Goal: Transaction & Acquisition: Book appointment/travel/reservation

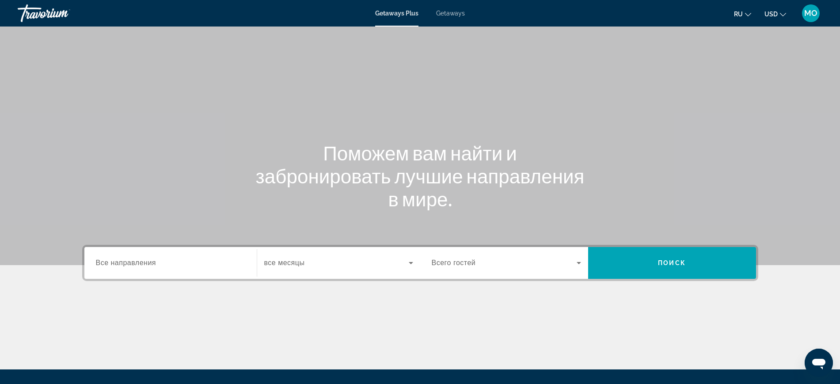
click at [456, 17] on span "Getaways" at bounding box center [450, 13] width 29 height 7
click at [780, 18] on icon "Change currency" at bounding box center [783, 14] width 6 height 6
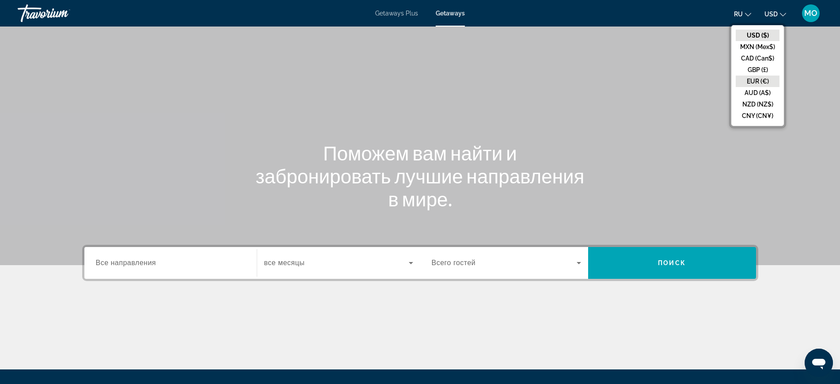
click at [748, 87] on button "EUR (€)" at bounding box center [758, 81] width 44 height 11
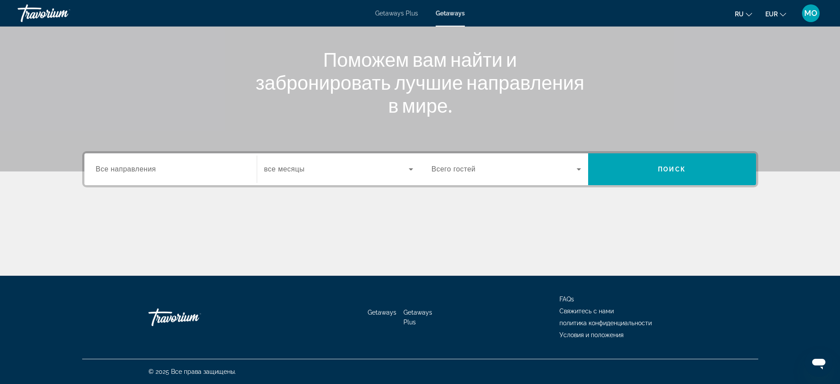
scroll to position [166, 0]
click at [412, 164] on icon "Search widget" at bounding box center [411, 169] width 11 height 11
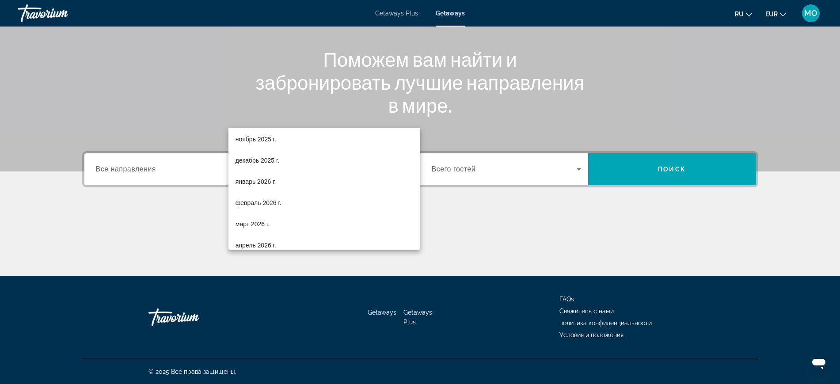
scroll to position [71, 0]
click at [294, 198] on mat-option "февраль 2026 г." at bounding box center [325, 198] width 192 height 21
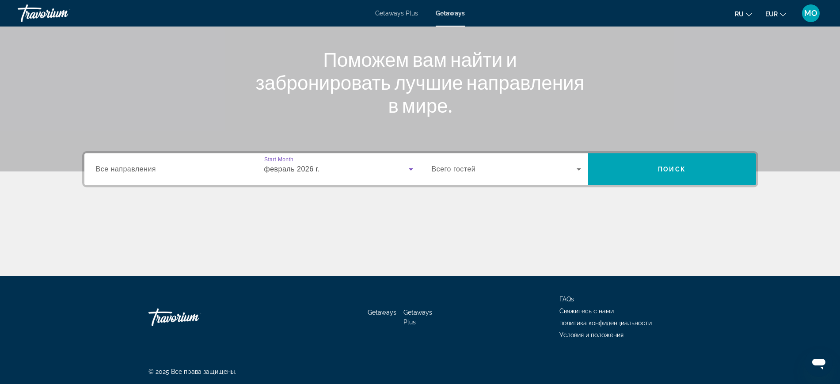
click at [101, 165] on span "Все направления" at bounding box center [126, 169] width 61 height 8
click at [101, 164] on input "Destination Все направления" at bounding box center [170, 169] width 149 height 11
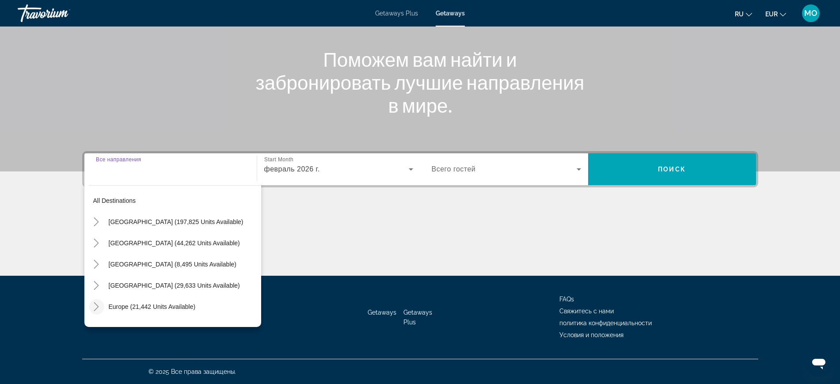
click at [92, 302] on icon "Toggle Europe (21,442 units available)" at bounding box center [96, 306] width 9 height 9
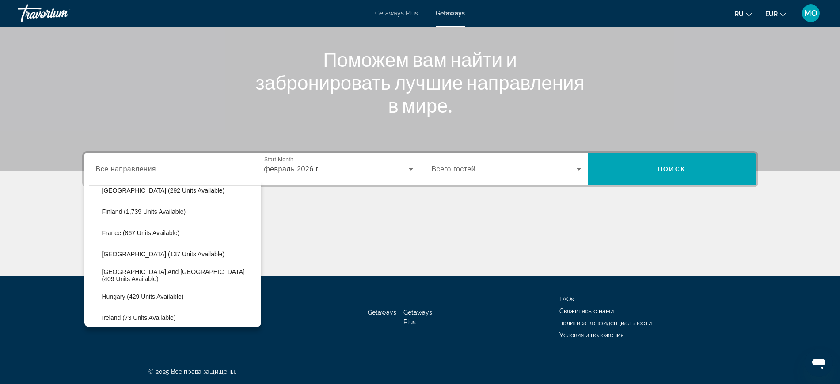
scroll to position [278, 0]
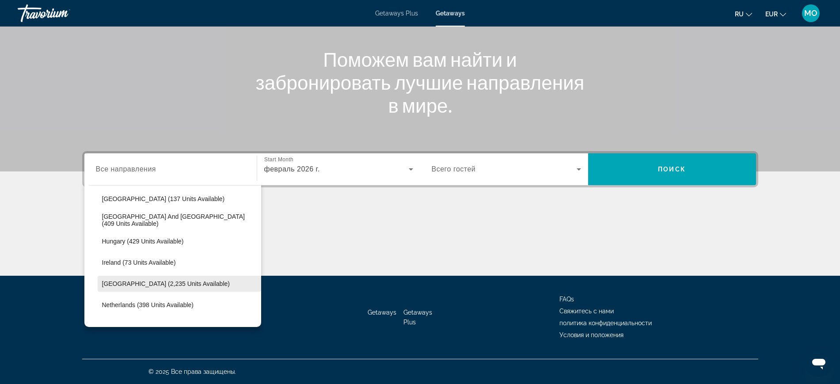
click at [102, 280] on span "[GEOGRAPHIC_DATA] (2,235 units available)" at bounding box center [166, 283] width 128 height 7
type input "**********"
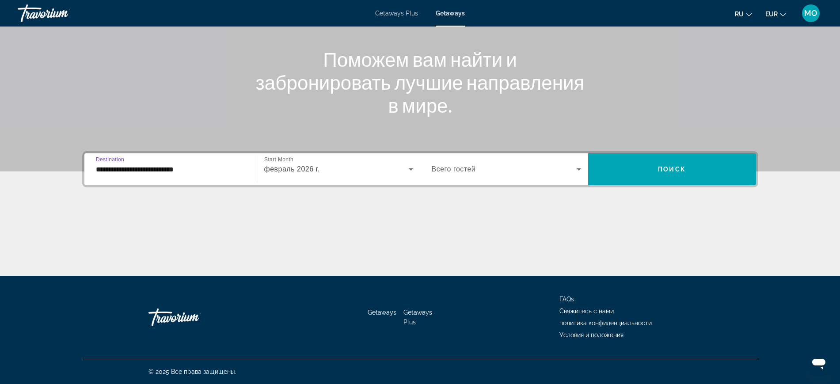
click at [581, 168] on icon "Search widget" at bounding box center [579, 169] width 4 height 2
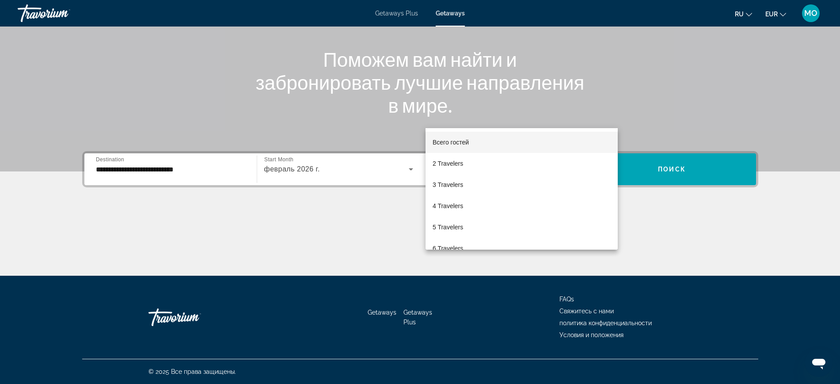
click at [723, 120] on div at bounding box center [420, 192] width 840 height 384
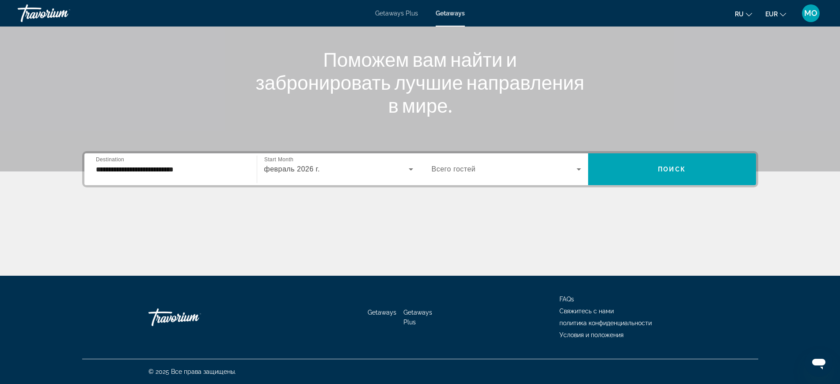
click at [723, 159] on span "Search widget" at bounding box center [672, 169] width 168 height 21
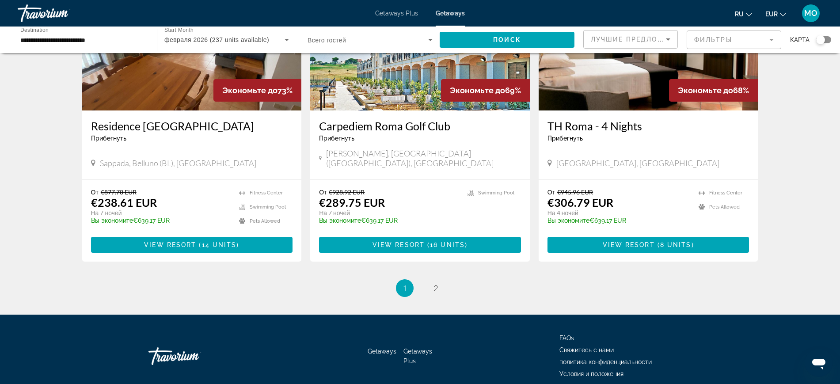
scroll to position [1332, 0]
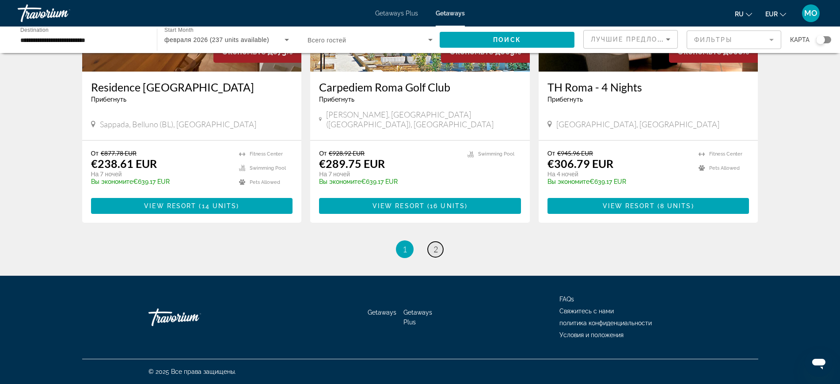
click at [438, 254] on span "2" at bounding box center [436, 249] width 4 height 10
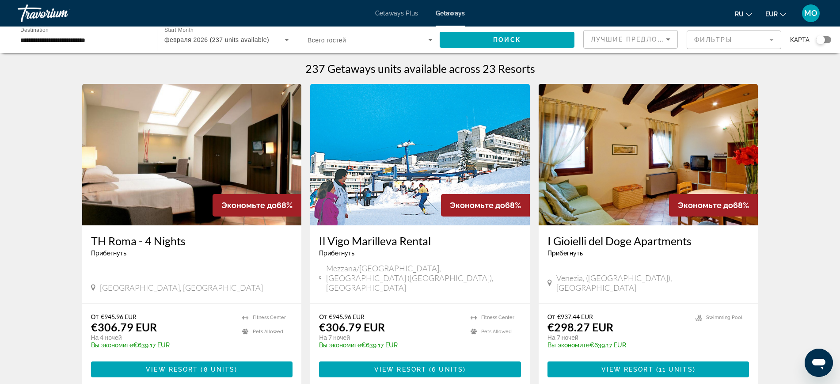
click at [755, 49] on mat-form-field "Фильтры" at bounding box center [734, 39] width 95 height 19
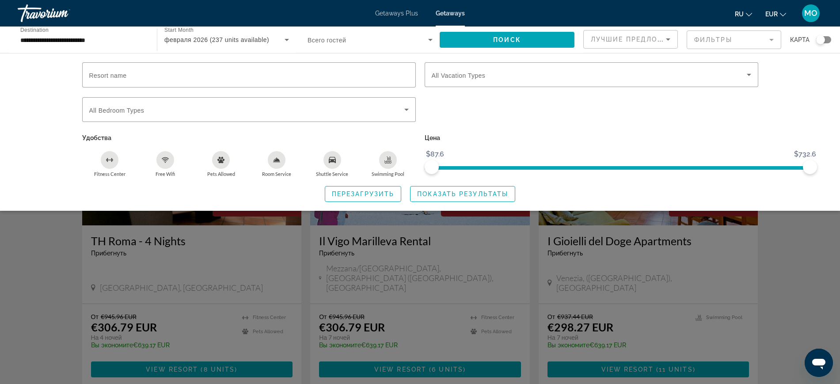
click at [759, 49] on mat-form-field "Фильтры" at bounding box center [734, 39] width 95 height 19
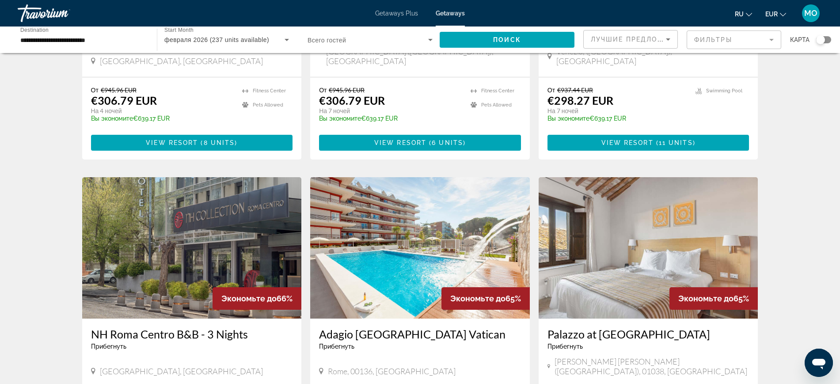
scroll to position [6, 0]
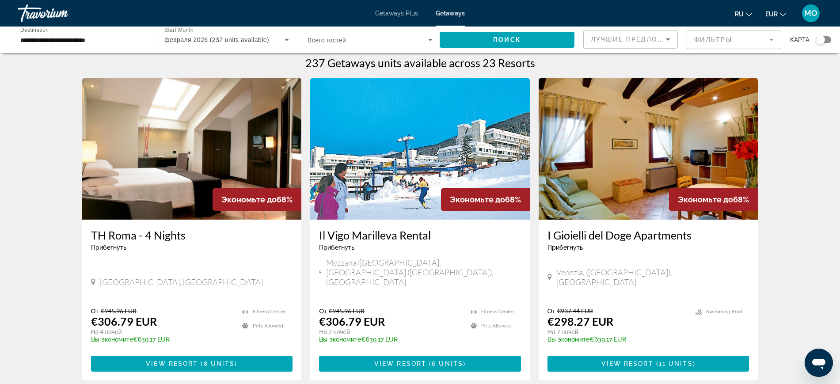
click at [646, 214] on img "Main content" at bounding box center [649, 148] width 220 height 141
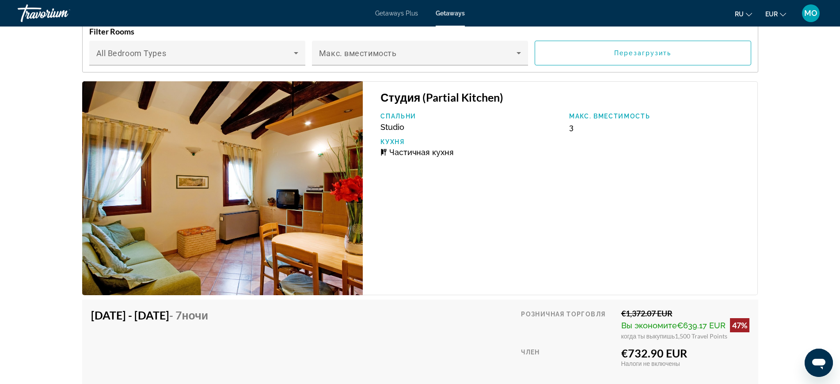
scroll to position [1437, 0]
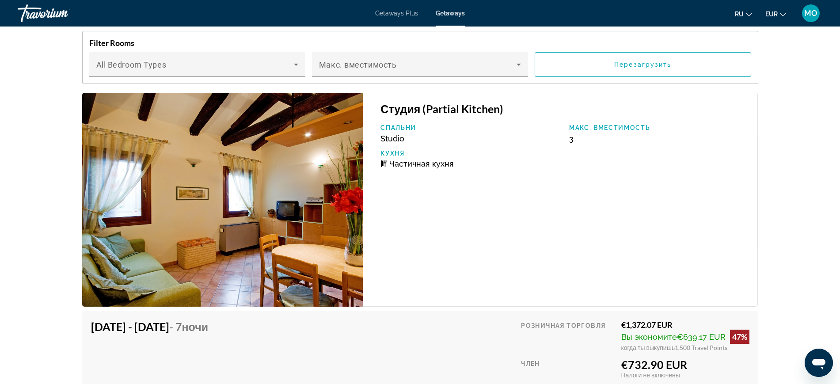
drag, startPoint x: 612, startPoint y: 149, endPoint x: 619, endPoint y: 202, distance: 53.0
drag, startPoint x: 234, startPoint y: 181, endPoint x: 272, endPoint y: 189, distance: 38.5
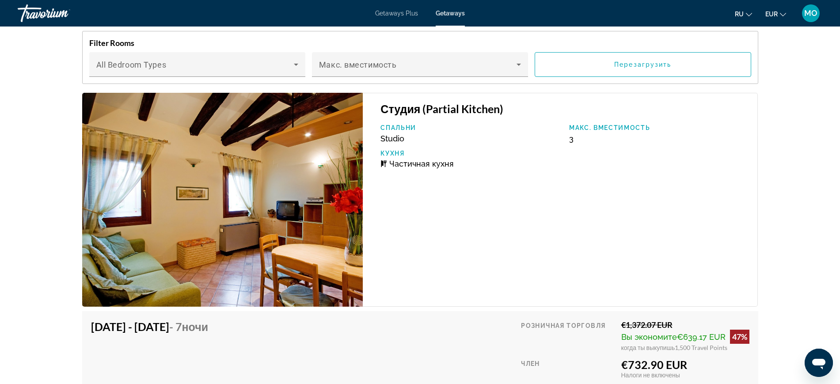
drag, startPoint x: 507, startPoint y: 216, endPoint x: 504, endPoint y: 133, distance: 83.1
drag, startPoint x: 286, startPoint y: 261, endPoint x: 404, endPoint y: 220, distance: 125.2
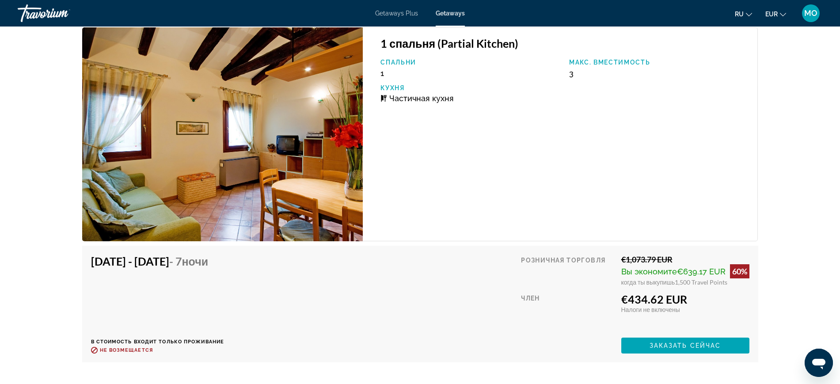
scroll to position [2958, 0]
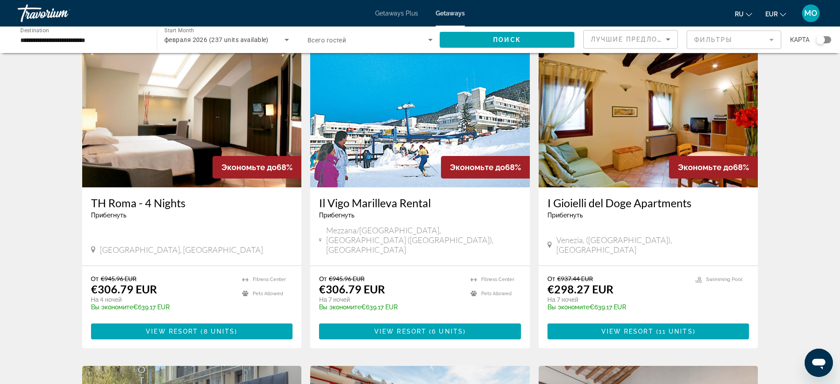
scroll to position [55, 0]
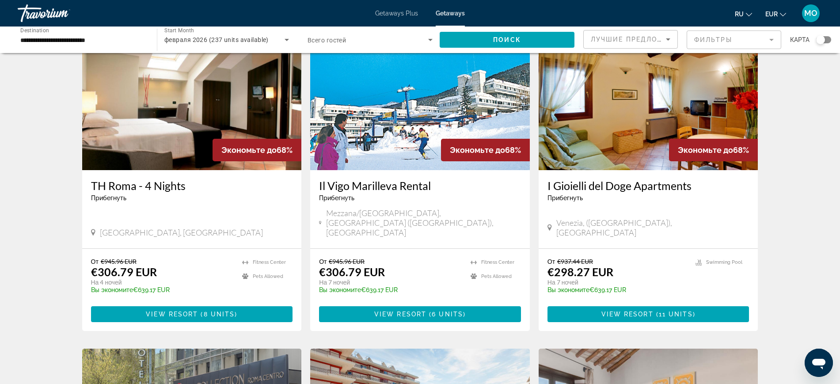
click at [388, 170] on img "Main content" at bounding box center [420, 99] width 220 height 141
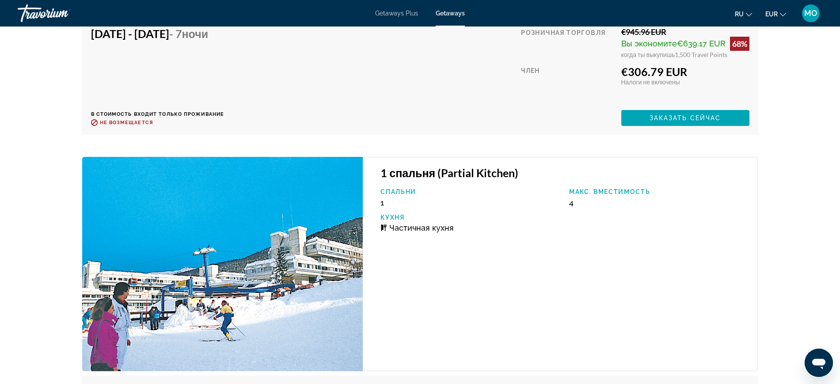
scroll to position [1879, 0]
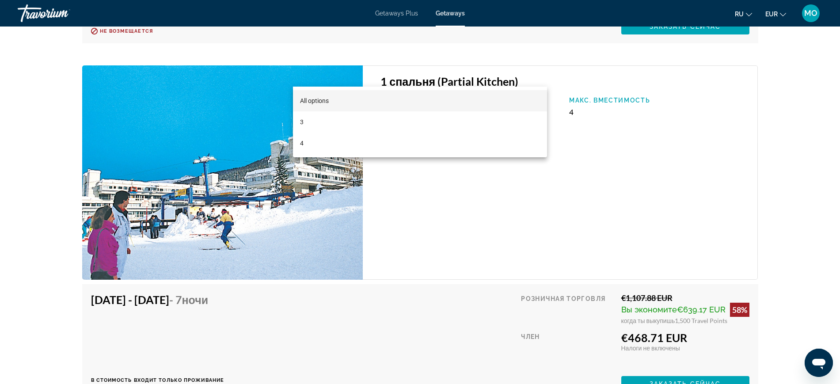
click at [565, 216] on div at bounding box center [420, 192] width 840 height 384
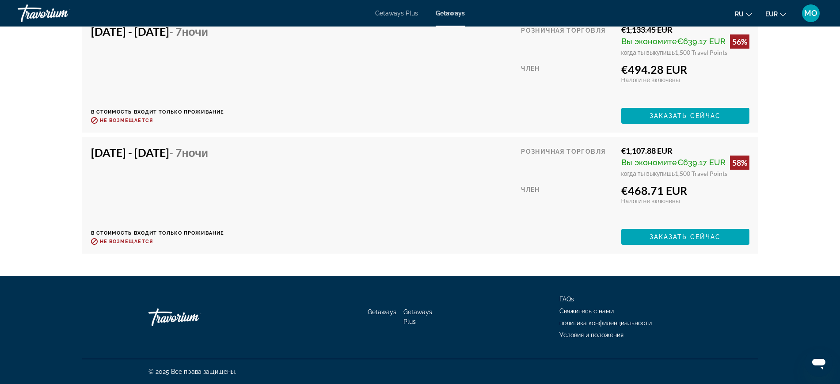
scroll to position [2763, 0]
click at [130, 159] on h4 "[DATE] - [DATE] - 7 ночи" at bounding box center [154, 152] width 127 height 13
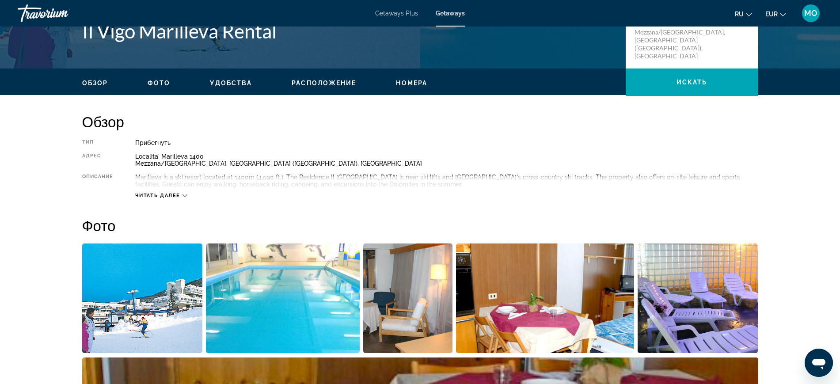
scroll to position [111, 0]
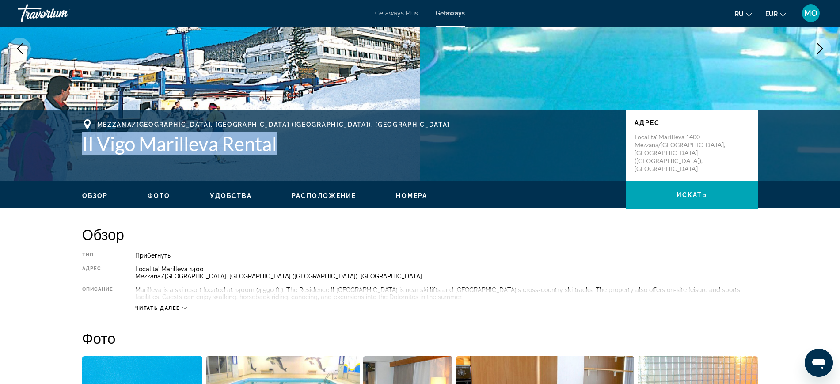
drag, startPoint x: 23, startPoint y: 206, endPoint x: 276, endPoint y: 217, distance: 253.1
click at [276, 155] on h1 "Il Vigo Marilleva Rental" at bounding box center [349, 143] width 535 height 23
copy h1 "Il Vigo Marilleva Rental"
